Goal: Obtain resource: Obtain resource

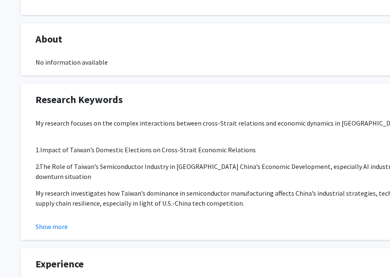
scroll to position [366, 0]
click at [57, 227] on button "Show more" at bounding box center [52, 226] width 32 height 10
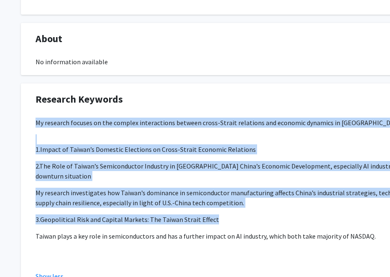
drag, startPoint x: 35, startPoint y: 124, endPoint x: 360, endPoint y: 232, distance: 342.5
click at [360, 232] on div "My research focuses on the complex interactions between cross-Strait relations …" at bounding box center [251, 193] width 430 height 150
copy div "My research focuses on the complex interactions between cross-Strait relations …"
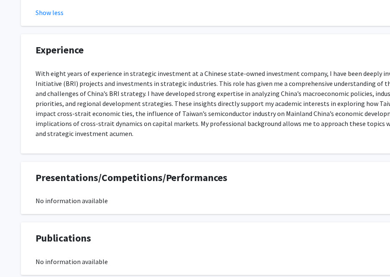
scroll to position [615, 0]
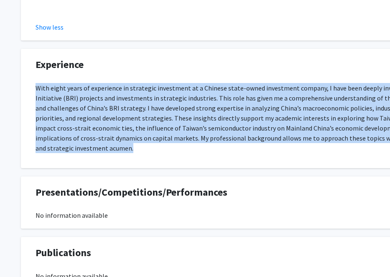
drag, startPoint x: 37, startPoint y: 79, endPoint x: 62, endPoint y: 141, distance: 66.9
click at [62, 141] on p "With eight years of experience in strategic investment at a Chinese state-owned…" at bounding box center [251, 118] width 430 height 70
copy p "With eight years of experience in strategic investment at a Chinese state-owned…"
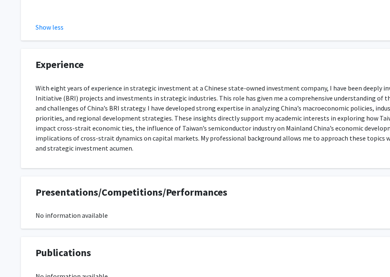
click at [84, 147] on div "With eight years of experience in strategic investment at a Chinese state-owned…" at bounding box center [251, 121] width 430 height 77
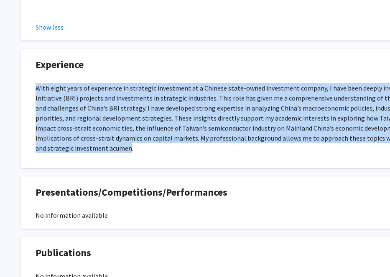
drag, startPoint x: 59, startPoint y: 138, endPoint x: 33, endPoint y: 75, distance: 68.7
click at [33, 83] on div "With eight years of experience in strategic investment at a Chinese state-owned…" at bounding box center [250, 121] width 443 height 77
copy p "With eight years of experience in strategic investment at a Chinese state-owned…"
